Goal: Transaction & Acquisition: Purchase product/service

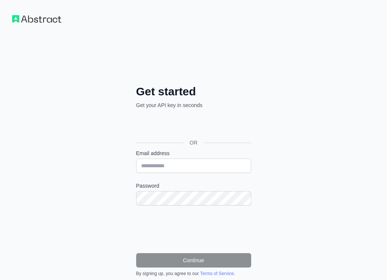
scroll to position [77, 0]
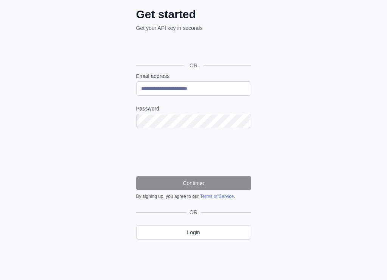
type input "**********"
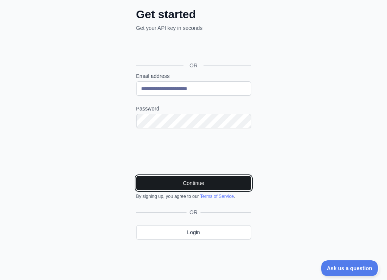
click at [209, 180] on button "Continue" at bounding box center [193, 183] width 115 height 14
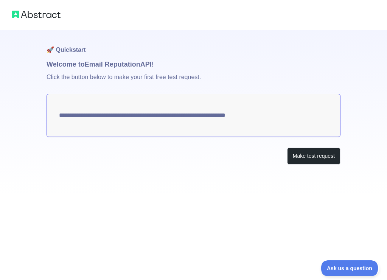
click at [291, 115] on textarea "**********" at bounding box center [194, 115] width 294 height 43
drag, startPoint x: 238, startPoint y: 124, endPoint x: 51, endPoint y: 116, distance: 187.2
click at [51, 120] on textarea "**********" at bounding box center [194, 115] width 294 height 43
click at [69, 112] on textarea "**********" at bounding box center [194, 115] width 294 height 43
click at [77, 117] on textarea "**********" at bounding box center [194, 115] width 294 height 43
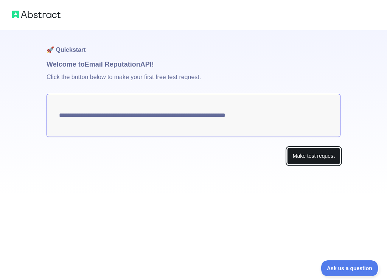
click at [303, 152] on button "Make test request" at bounding box center [313, 156] width 53 height 17
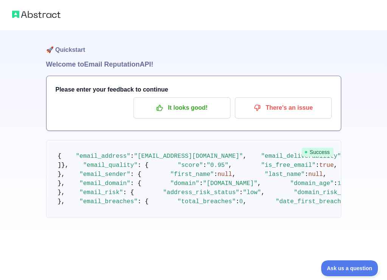
click at [74, 67] on h1 "Welcome to Email Reputation API!" at bounding box center [193, 64] width 295 height 11
click at [183, 104] on p "It looks good!" at bounding box center [182, 107] width 86 height 13
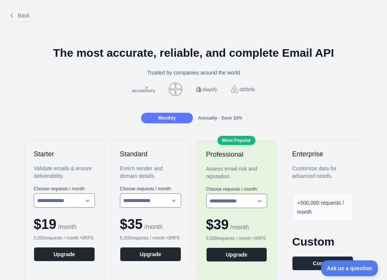
click at [221, 117] on span "Annually - Save 10%" at bounding box center [220, 118] width 44 height 5
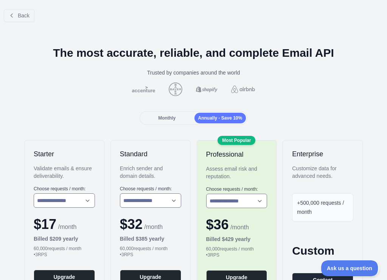
click at [175, 119] on span "Monthly" at bounding box center [166, 118] width 17 height 5
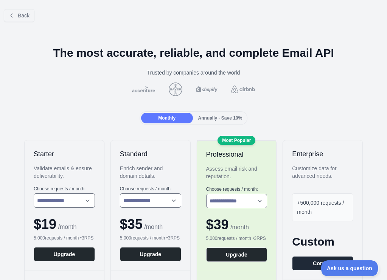
click at [222, 122] on div "Annually - Save 10%" at bounding box center [221, 118] width 52 height 11
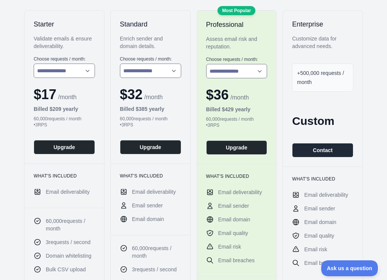
scroll to position [143, 0]
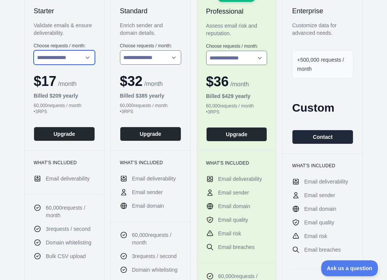
click at [34, 50] on select "**********" at bounding box center [64, 57] width 61 height 14
click at [56, 60] on select "**********" at bounding box center [64, 57] width 61 height 14
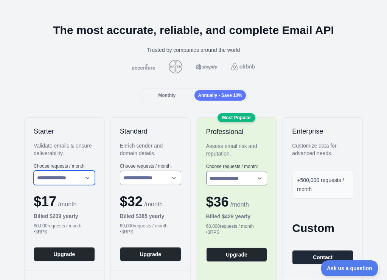
scroll to position [0, 0]
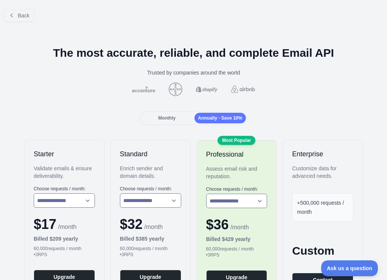
click at [170, 117] on span "Monthly" at bounding box center [166, 118] width 17 height 5
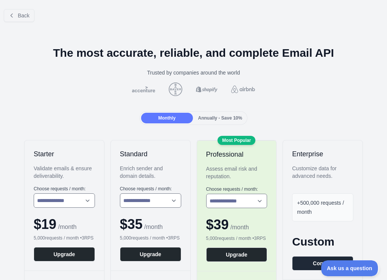
click at [212, 120] on span "Annually - Save 10%" at bounding box center [220, 118] width 44 height 5
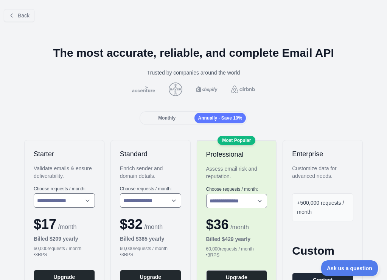
click at [163, 116] on span "Monthly" at bounding box center [166, 118] width 17 height 5
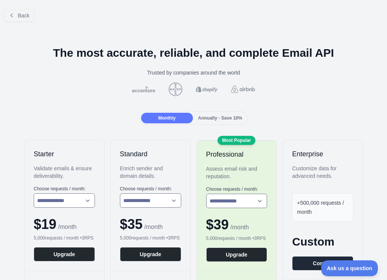
click at [218, 119] on span "Annually - Save 10%" at bounding box center [220, 118] width 44 height 5
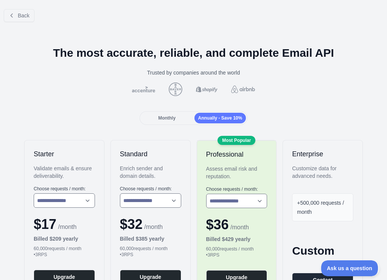
click at [180, 116] on div "Monthly" at bounding box center [167, 118] width 52 height 11
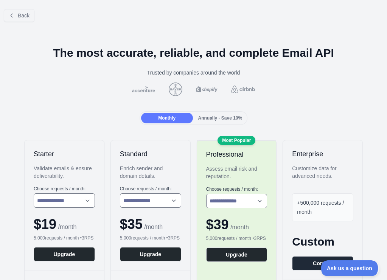
click at [45, 210] on div "**********" at bounding box center [65, 206] width 80 height 130
click at [34, 194] on select "**********" at bounding box center [64, 201] width 61 height 14
select select "*"
click option "**********" at bounding box center [0, 0] width 0 height 0
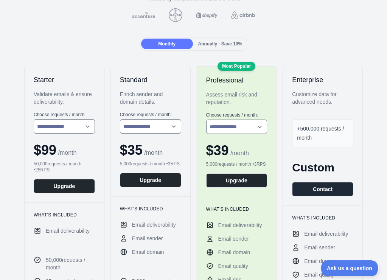
scroll to position [95, 0]
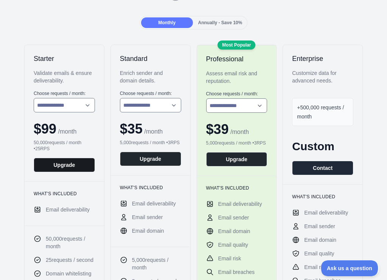
click at [76, 171] on button "Upgrade" at bounding box center [64, 165] width 61 height 14
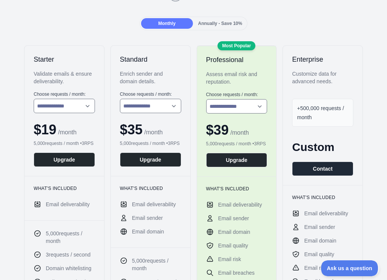
scroll to position [95, 0]
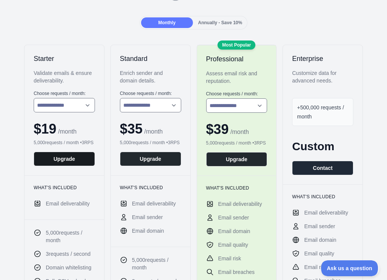
click at [68, 158] on button "Upgrade" at bounding box center [64, 159] width 61 height 14
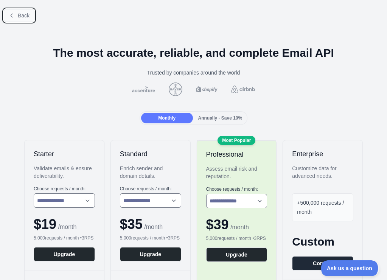
click at [25, 13] on span "Back" at bounding box center [24, 15] width 12 height 6
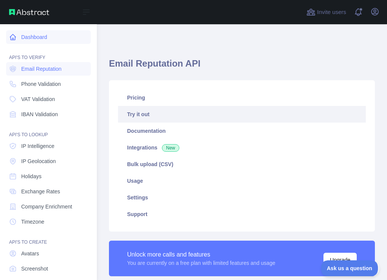
click at [13, 34] on icon at bounding box center [13, 37] width 8 height 8
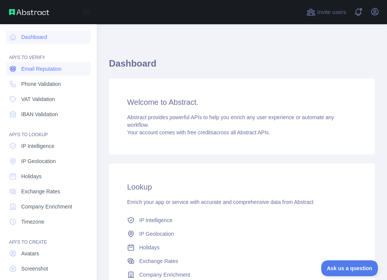
click at [37, 72] on span "Email Reputation" at bounding box center [41, 69] width 41 height 8
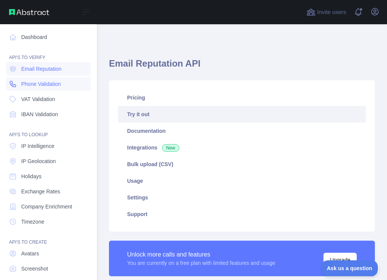
click at [34, 78] on link "Phone Validation" at bounding box center [48, 84] width 85 height 14
click at [35, 67] on span "Email Reputation" at bounding box center [41, 69] width 41 height 8
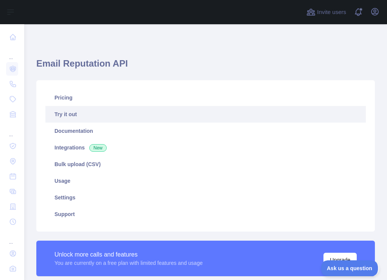
click at [79, 117] on link "Try it out" at bounding box center [205, 114] width 321 height 17
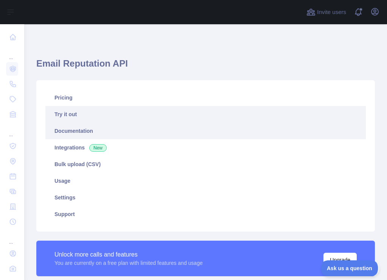
click at [73, 128] on link "Documentation" at bounding box center [205, 131] width 321 height 17
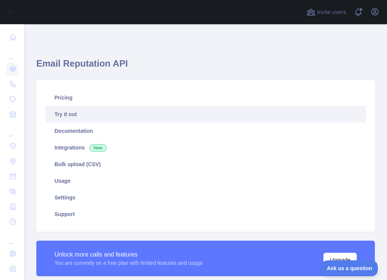
click at [383, 11] on div "Invite users View notifications Open user menu" at bounding box center [205, 12] width 363 height 24
click at [377, 11] on icon "button" at bounding box center [375, 11] width 9 height 9
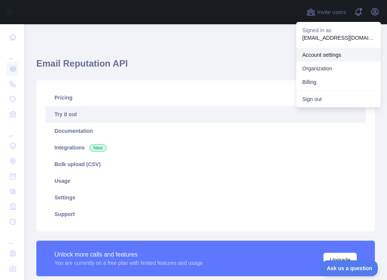
click at [319, 52] on link "Account settings" at bounding box center [339, 55] width 85 height 14
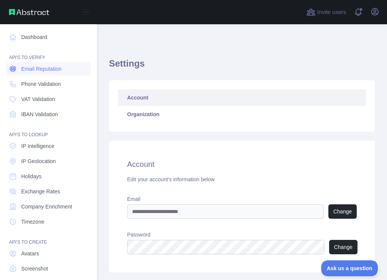
click at [44, 65] on span "Email Reputation" at bounding box center [41, 69] width 41 height 8
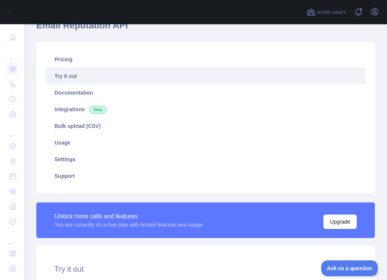
scroll to position [191, 0]
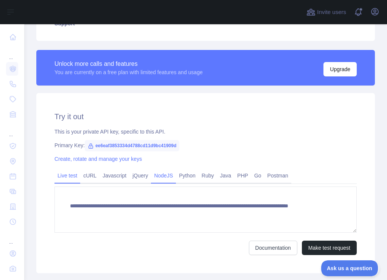
click at [171, 175] on link "NodeJS" at bounding box center [163, 176] width 25 height 12
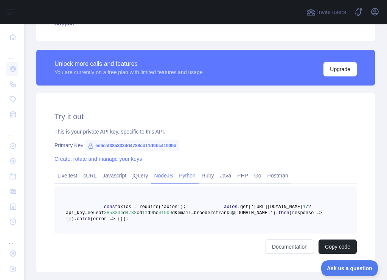
click at [183, 180] on link "Python" at bounding box center [187, 176] width 23 height 12
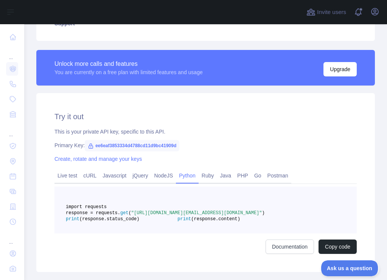
click at [162, 234] on pre "import requests response = requests. get ( "https://emailreputation.abstractapi…" at bounding box center [206, 210] width 303 height 47
click at [176, 234] on pre "import requests response = requests. get ( "https://emailreputation.abstractapi…" at bounding box center [206, 210] width 303 height 47
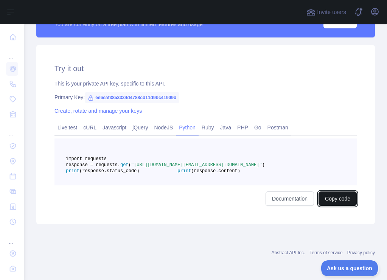
click at [336, 201] on button "Copy code" at bounding box center [338, 199] width 38 height 14
click at [336, 199] on button "Copied" at bounding box center [343, 199] width 30 height 14
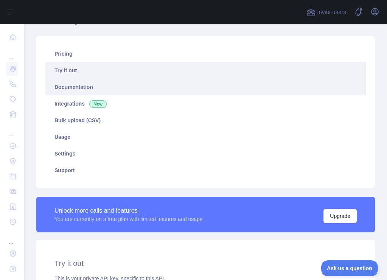
scroll to position [0, 0]
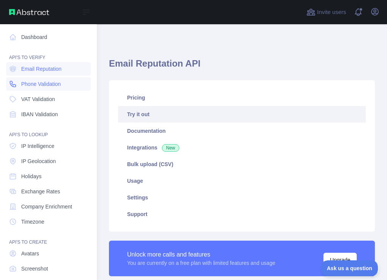
click at [55, 81] on span "Phone Validation" at bounding box center [41, 84] width 40 height 8
click at [55, 98] on link "VAT Validation" at bounding box center [48, 99] width 85 height 14
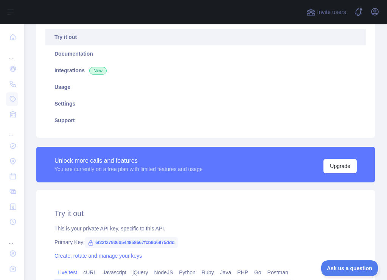
scroll to position [222, 0]
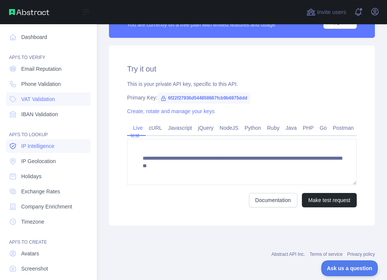
click at [40, 146] on span "IP Intelligence" at bounding box center [37, 146] width 33 height 8
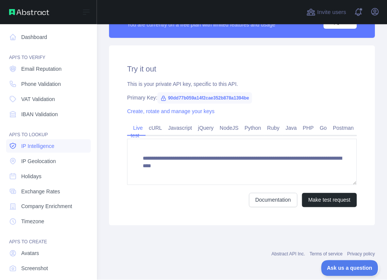
scroll to position [80, 0]
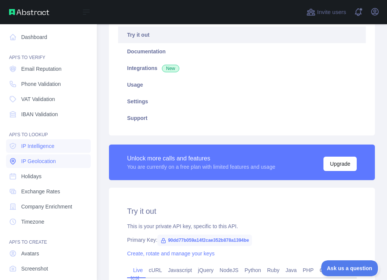
click at [45, 160] on span "IP Geolocation" at bounding box center [38, 162] width 35 height 8
click at [45, 172] on link "Holidays" at bounding box center [48, 177] width 85 height 14
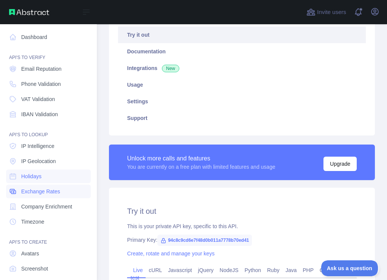
click at [67, 187] on link "Exchange Rates" at bounding box center [48, 192] width 85 height 14
click at [65, 204] on span "Company Enrichment" at bounding box center [46, 207] width 51 height 8
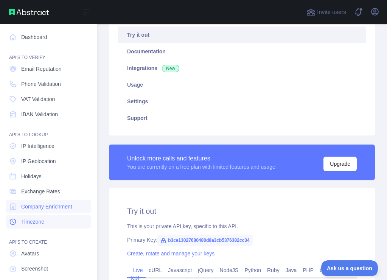
drag, startPoint x: 52, startPoint y: 215, endPoint x: 49, endPoint y: 222, distance: 7.2
click at [52, 216] on link "Timezone" at bounding box center [48, 222] width 85 height 14
click at [31, 253] on span "Avatars" at bounding box center [30, 254] width 18 height 8
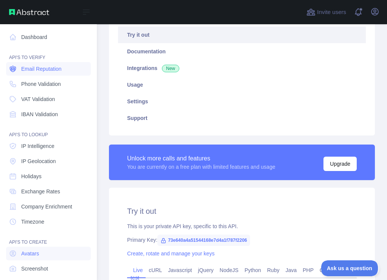
click at [44, 65] on link "Email Reputation" at bounding box center [48, 69] width 85 height 14
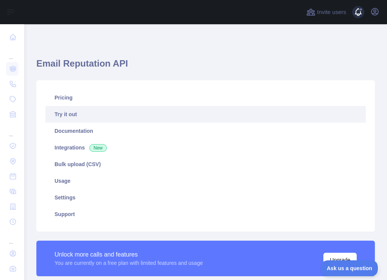
drag, startPoint x: 349, startPoint y: 8, endPoint x: 365, endPoint y: 12, distance: 16.9
click at [349, 8] on div "Invite users View notifications Open user menu" at bounding box center [343, 12] width 76 height 24
click at [363, 12] on span at bounding box center [361, 12] width 15 height 24
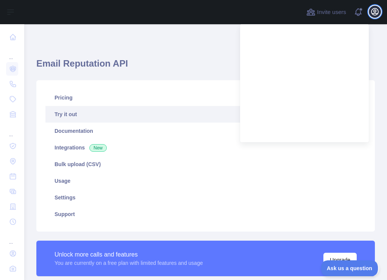
click at [370, 16] on icon "button" at bounding box center [374, 11] width 9 height 9
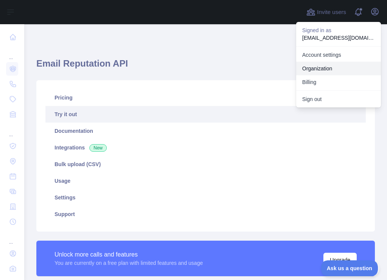
click at [317, 66] on link "Organization" at bounding box center [338, 69] width 85 height 14
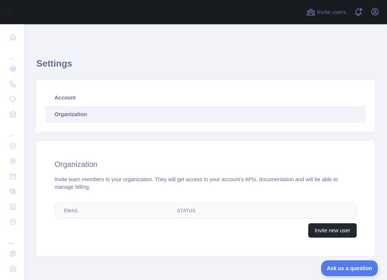
click at [356, 28] on div "Settings Account Organization Organization Invite team members to your organiza…" at bounding box center [205, 168] width 363 height 288
click at [370, 14] on button "Open user menu" at bounding box center [375, 12] width 12 height 12
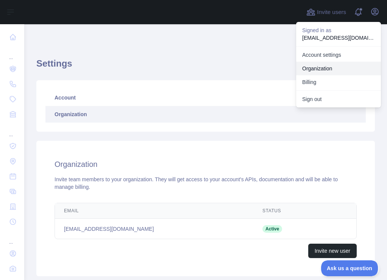
click at [316, 75] on link "Organization" at bounding box center [338, 69] width 85 height 14
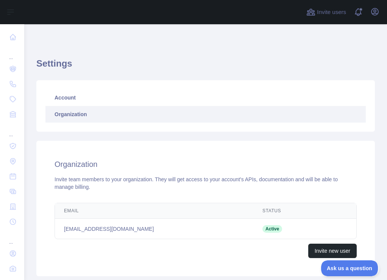
click at [314, 80] on div "Account Organization" at bounding box center [205, 106] width 339 height 52
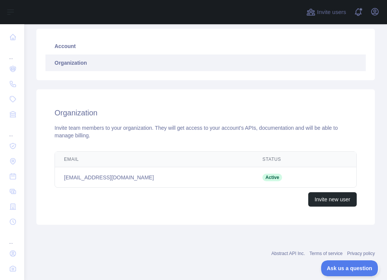
scroll to position [52, 0]
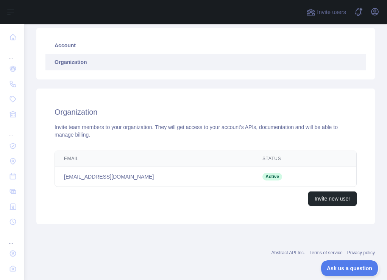
click at [262, 179] on span "Active" at bounding box center [272, 177] width 20 height 8
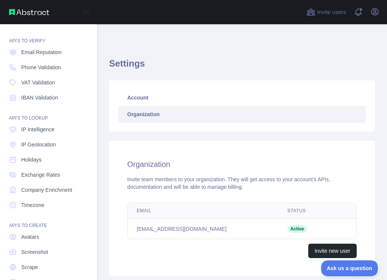
scroll to position [38, 0]
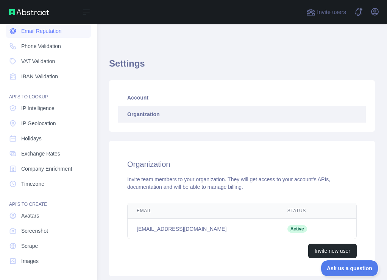
click at [40, 34] on span "Email Reputation" at bounding box center [41, 31] width 41 height 8
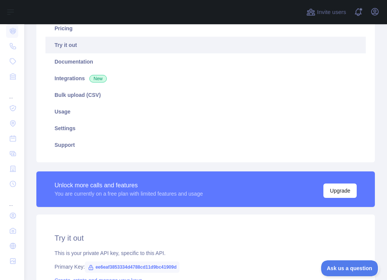
scroll to position [95, 0]
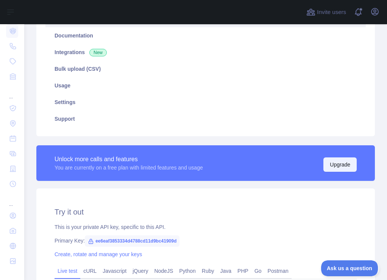
click at [340, 170] on button "Upgrade" at bounding box center [339, 165] width 33 height 14
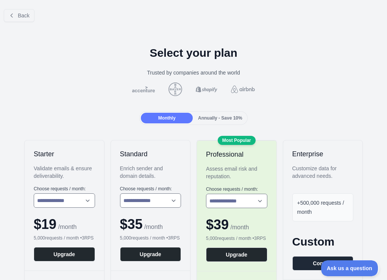
click at [286, 92] on div at bounding box center [193, 90] width 375 height 14
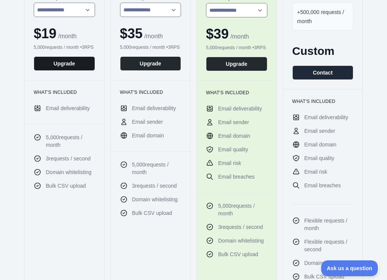
click at [67, 71] on button "Upgrade" at bounding box center [64, 63] width 61 height 14
